Goal: Information Seeking & Learning: Learn about a topic

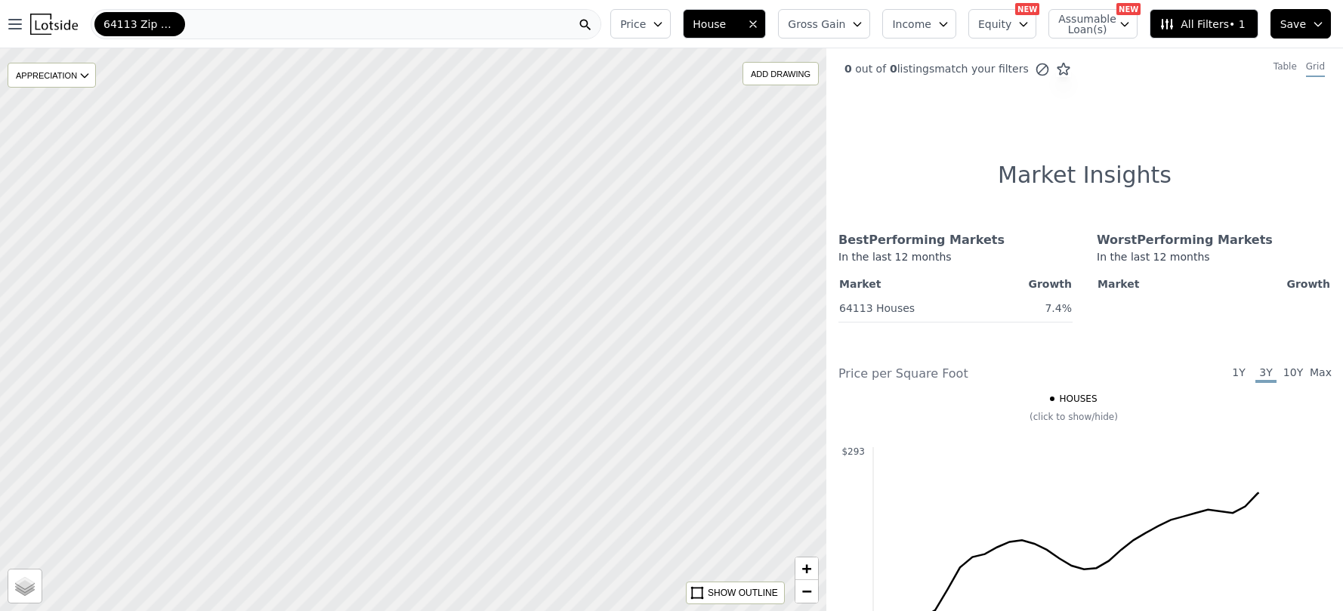
click at [174, 23] on span "64113 Zip Code" at bounding box center [140, 24] width 73 height 15
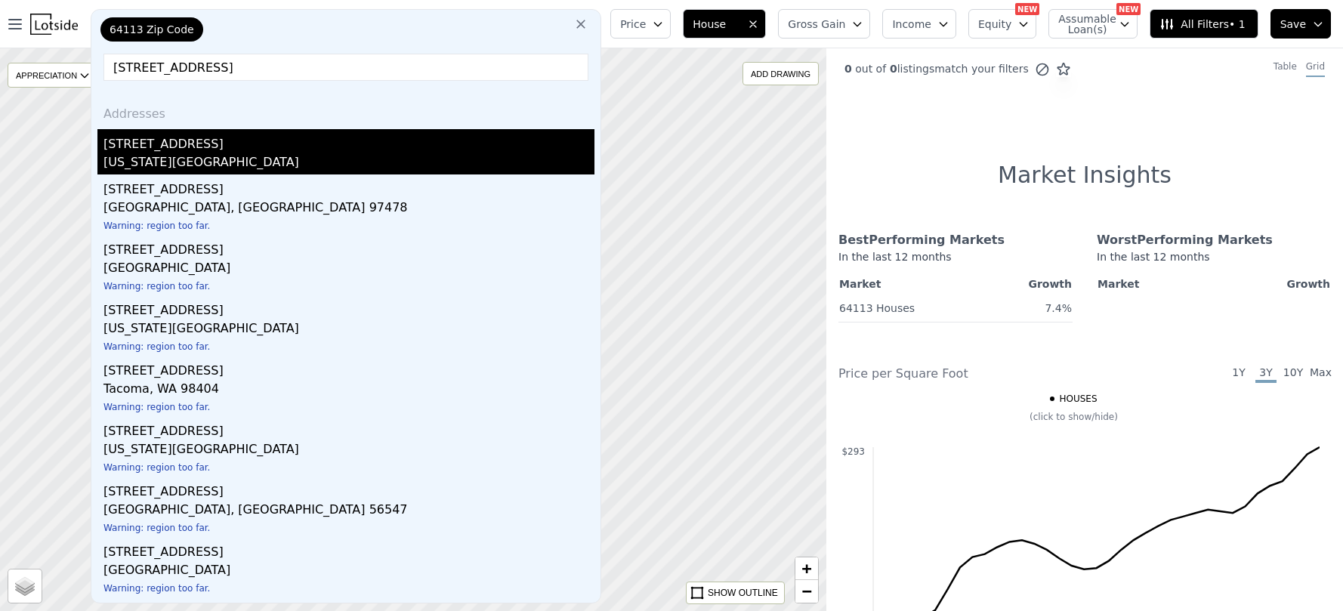
type input "[STREET_ADDRESS]"
click at [221, 149] on div "[STREET_ADDRESS]" at bounding box center [349, 141] width 491 height 24
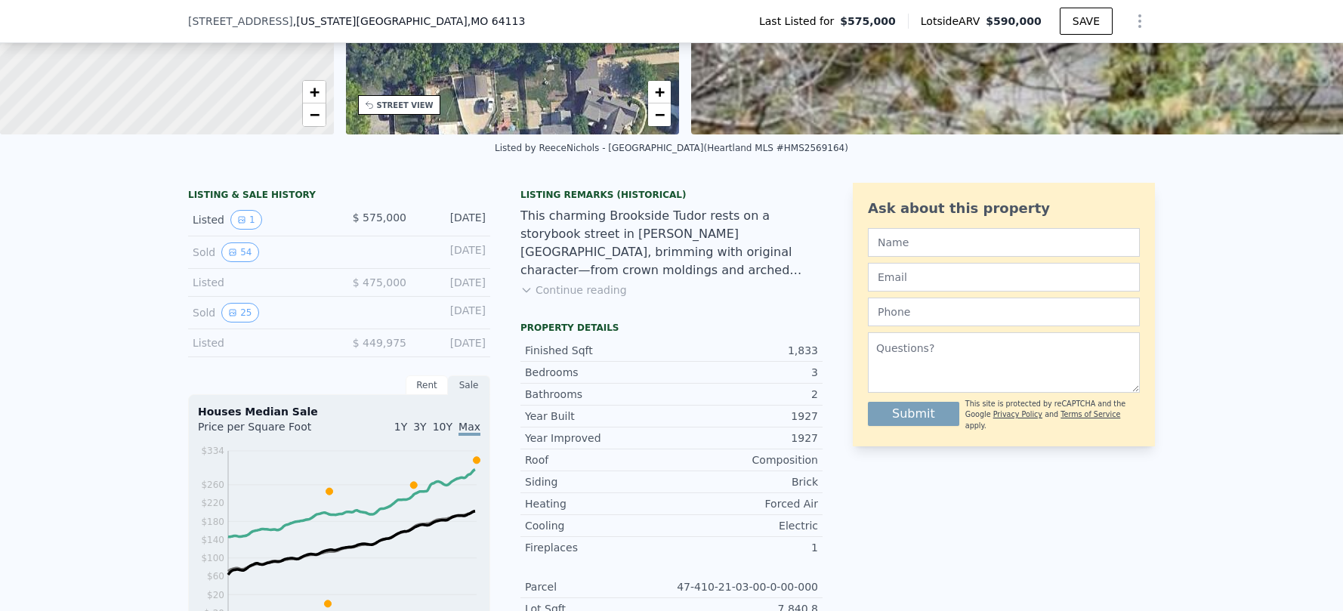
scroll to position [290, 0]
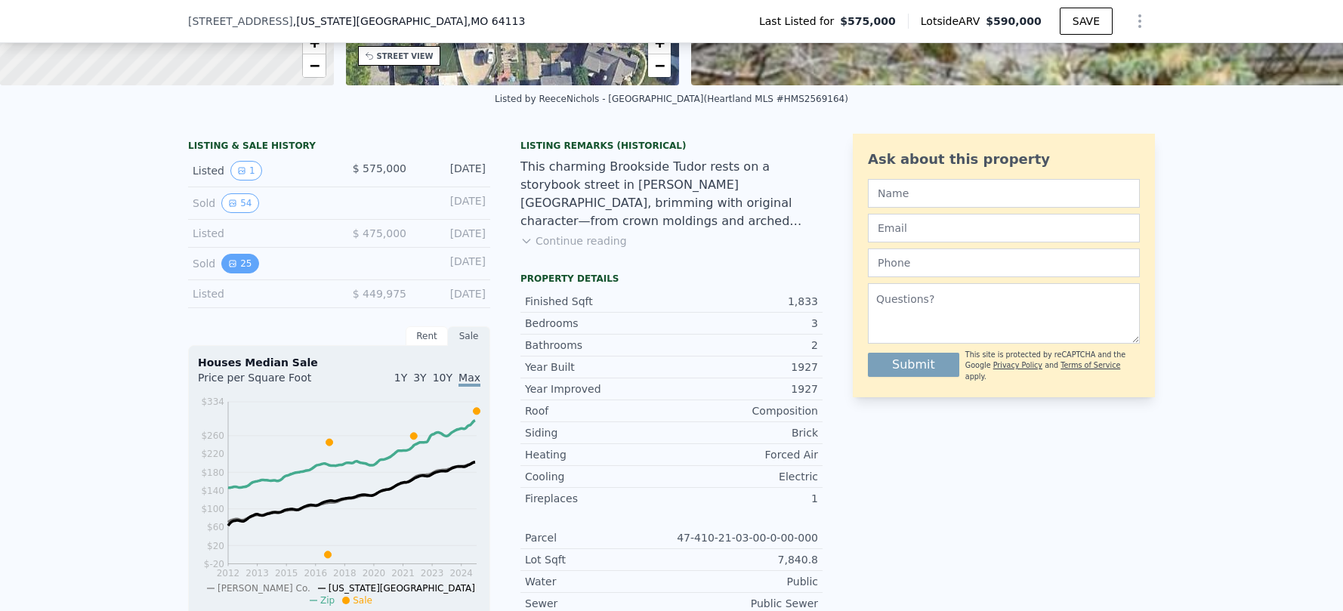
click at [228, 268] on icon "View historical data" at bounding box center [232, 263] width 9 height 9
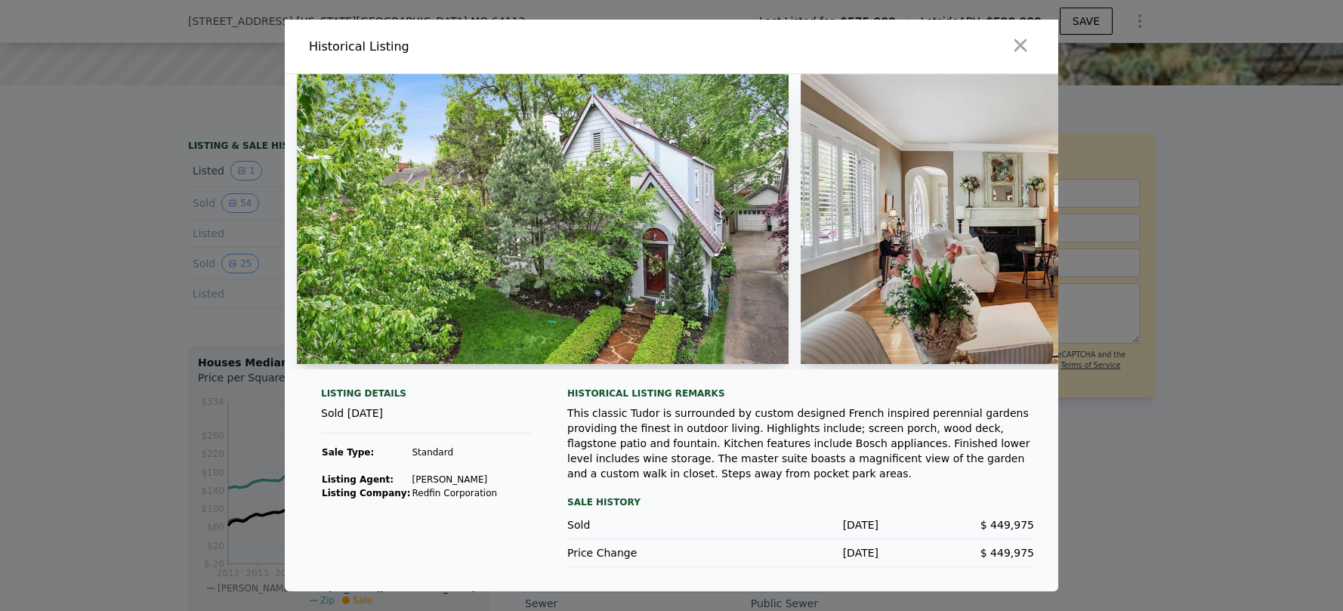
click at [1192, 332] on div at bounding box center [671, 305] width 1343 height 611
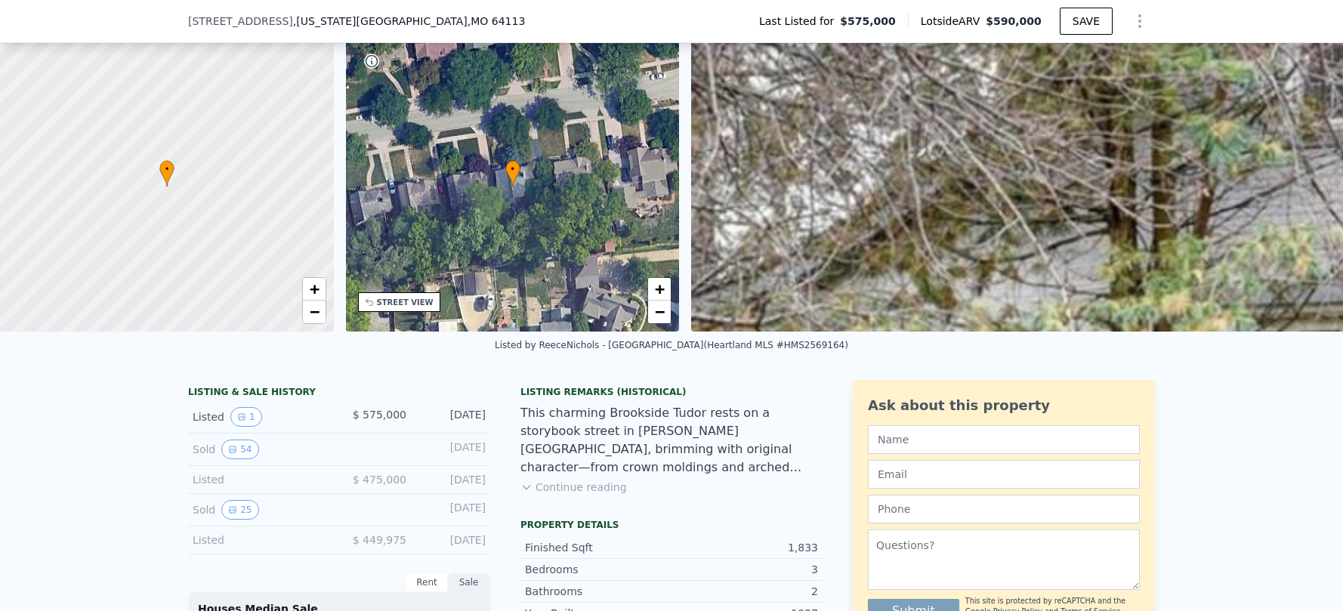
scroll to position [113, 0]
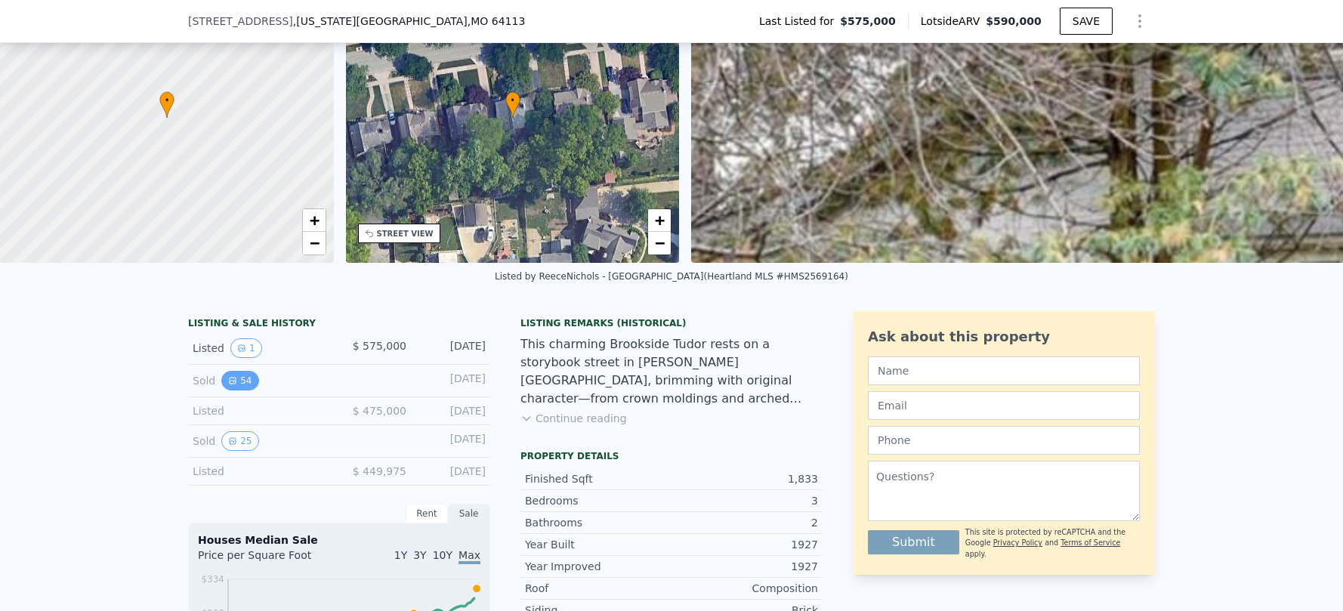
click at [239, 388] on button "54" at bounding box center [239, 381] width 37 height 20
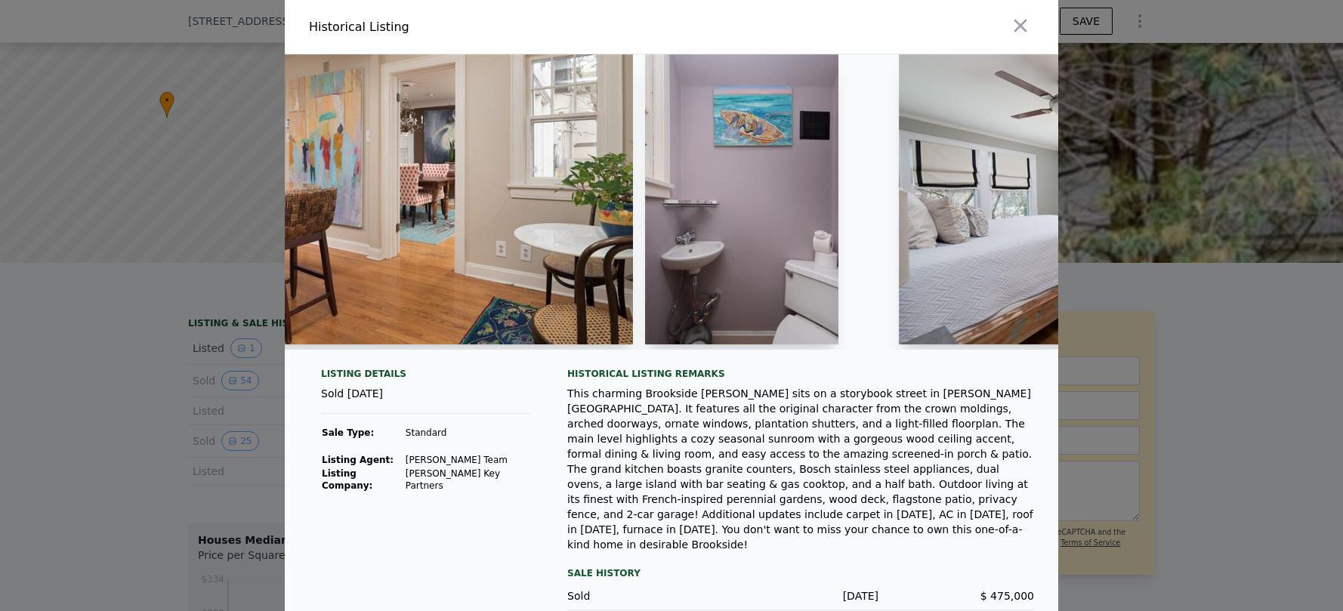
scroll to position [0, 9816]
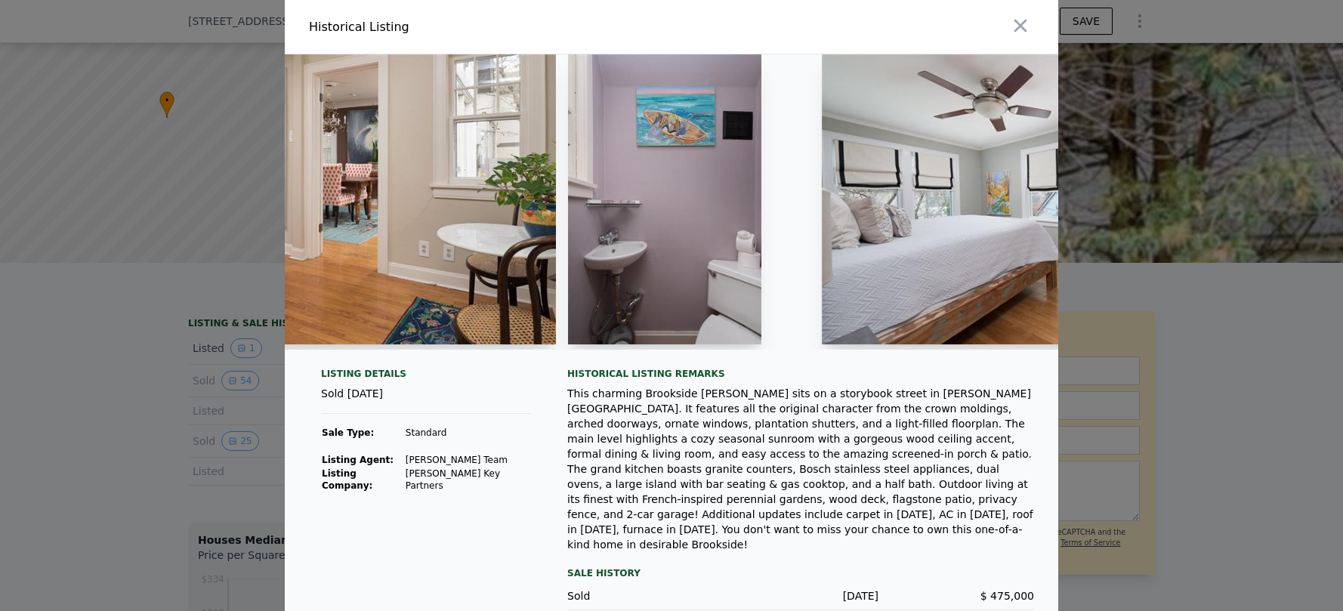
click at [691, 218] on img at bounding box center [664, 199] width 193 height 290
click at [728, 216] on img at bounding box center [664, 199] width 193 height 290
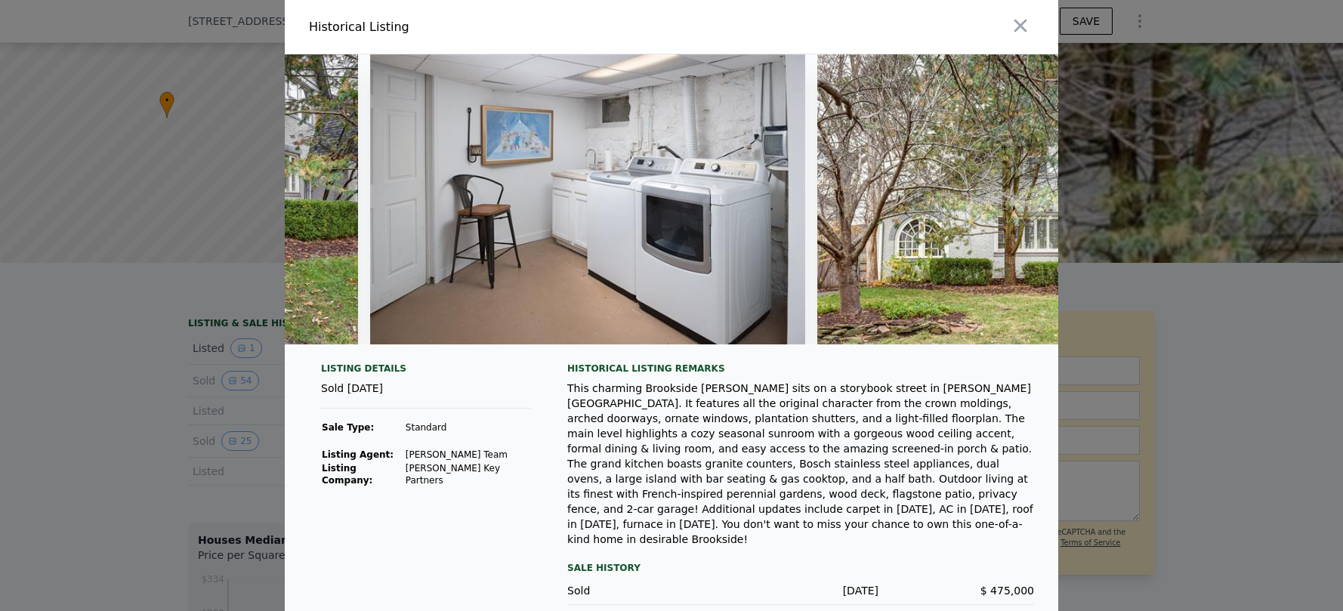
scroll to position [0, 23001]
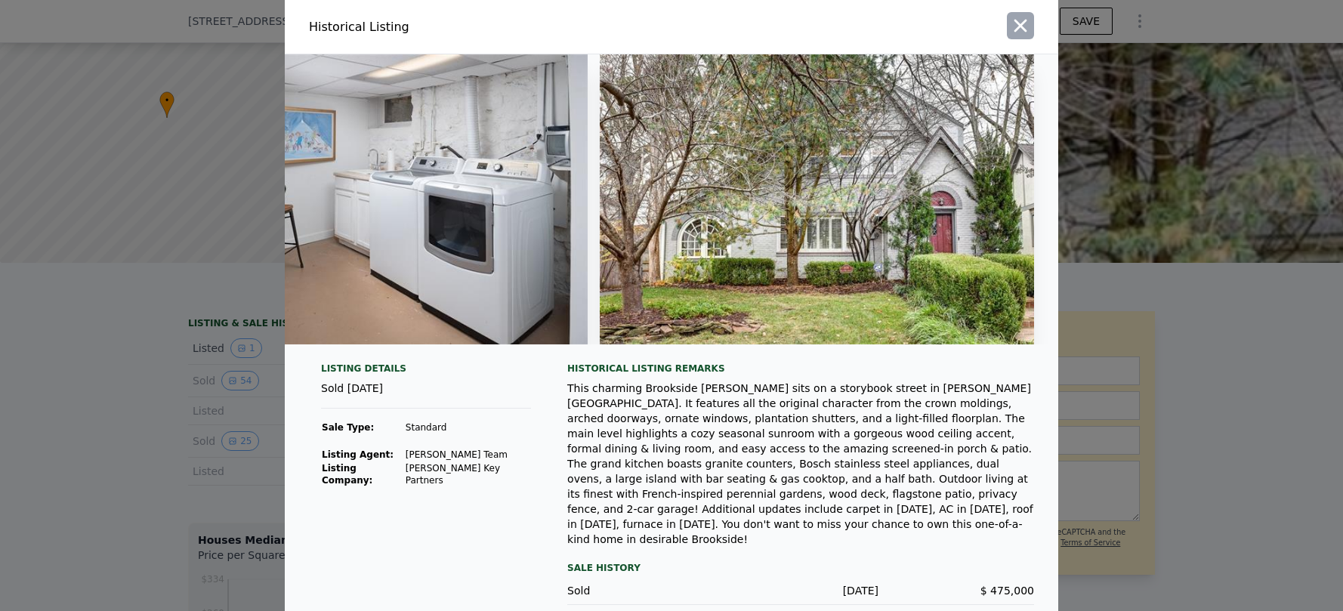
click at [1013, 35] on icon "button" at bounding box center [1020, 25] width 21 height 21
